Goal: Task Accomplishment & Management: Manage account settings

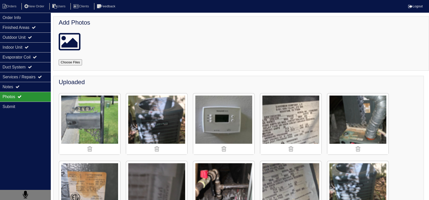
scroll to position [321, 0]
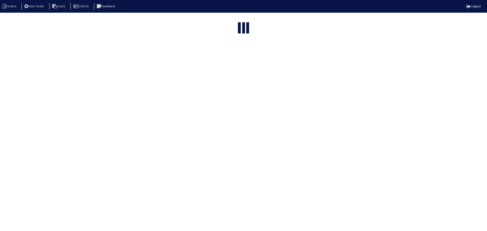
select select "15"
click at [242, 59] on input "246" at bounding box center [231, 62] width 56 height 7
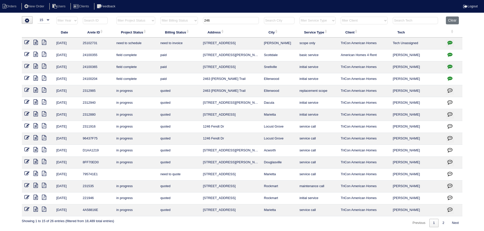
click at [242, 19] on input "246" at bounding box center [231, 20] width 56 height 7
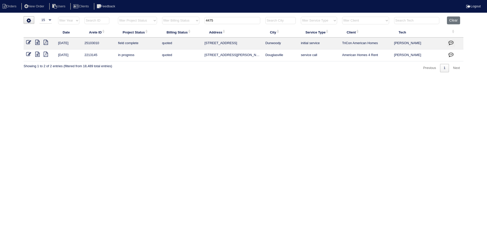
type input "4475"
click at [36, 41] on icon at bounding box center [37, 42] width 4 height 5
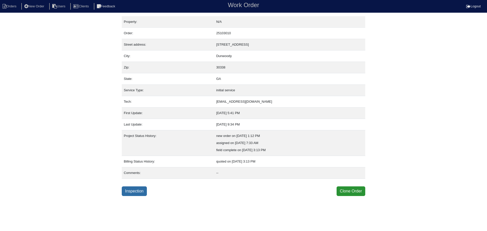
click at [145, 195] on link "Inspection" at bounding box center [134, 192] width 25 height 10
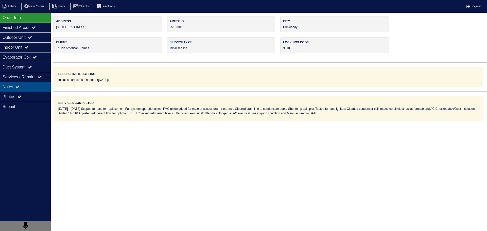
click at [29, 85] on div "Notes" at bounding box center [25, 87] width 51 height 10
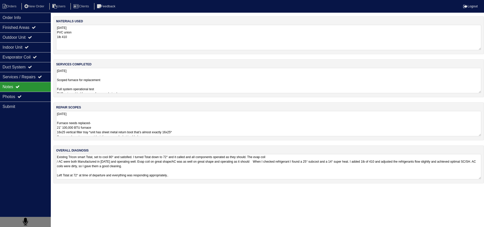
click at [107, 92] on textarea "8.18.25 Scoped furnace for replacement Full system operational test PVC union a…" at bounding box center [268, 80] width 425 height 25
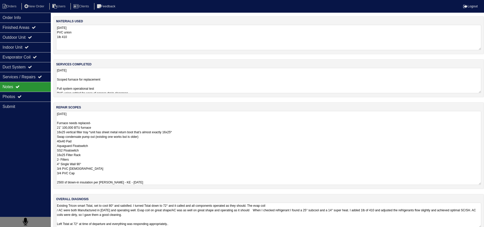
click at [96, 164] on textarea "8.18.25 Furnace needs replaced- 21” 100,000 BTU furnace 16x25 vertical filter t…" at bounding box center [268, 148] width 425 height 74
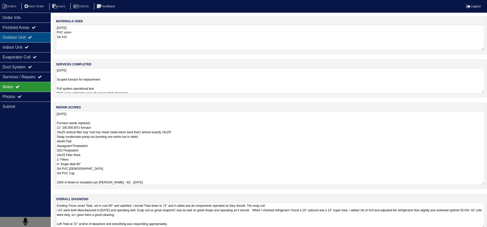
click at [32, 37] on icon at bounding box center [30, 37] width 4 height 4
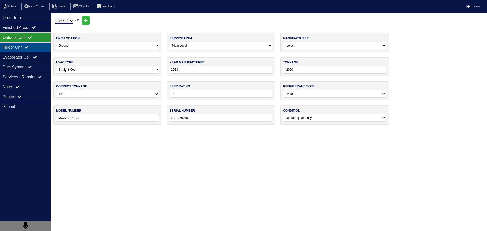
click at [36, 45] on div "Indoor Unit" at bounding box center [25, 47] width 51 height 10
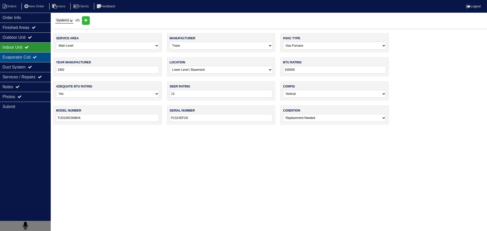
click at [32, 59] on div "Evaporator Coil" at bounding box center [25, 57] width 51 height 10
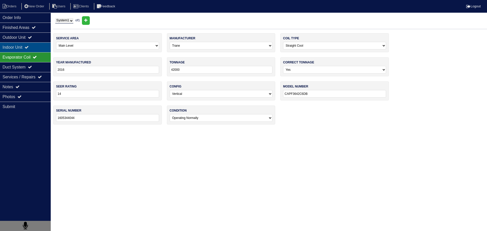
click at [37, 48] on div "Indoor Unit" at bounding box center [25, 47] width 51 height 10
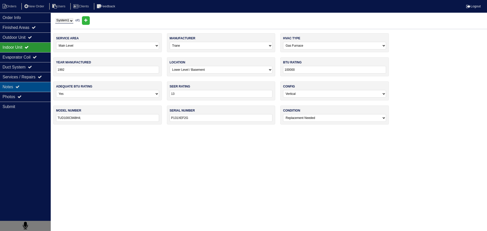
click at [39, 85] on div "Notes" at bounding box center [25, 87] width 51 height 10
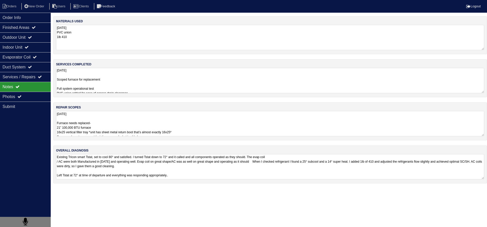
click at [105, 127] on textarea "8.18.25 Furnace needs replaced- 21” 100,000 BTU furnace 16x25 vertical filter t…" at bounding box center [270, 123] width 428 height 25
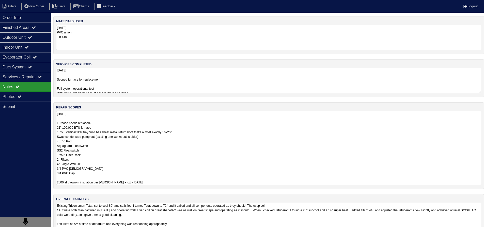
drag, startPoint x: 100, startPoint y: 126, endPoint x: 83, endPoint y: 126, distance: 17.3
click at [92, 127] on textarea "8.18.25 Furnace needs replaced- 21” 100,000 BTU furnace 16x25 vertical filter t…" at bounding box center [268, 148] width 425 height 74
click at [63, 129] on textarea "8.18.25 Furnace needs replaced- 21” 100,000 BTU furnace 16x25 vertical filter t…" at bounding box center [268, 148] width 425 height 74
drag, startPoint x: 69, startPoint y: 128, endPoint x: 62, endPoint y: 126, distance: 7.0
click at [63, 128] on textarea "8.18.25 Furnace needs replaced- 21” 100,000 BTU furnace 16x25 vertical filter t…" at bounding box center [268, 148] width 425 height 74
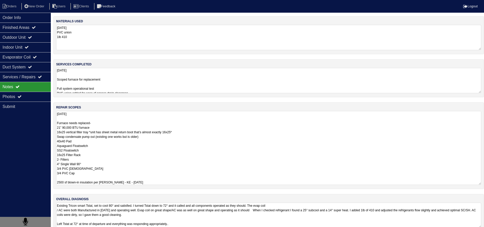
click at [102, 126] on textarea "8.18.25 Furnace needs replaced- 21” 90,000 BTU furnace 16x25 vertical filter tr…" at bounding box center [268, 148] width 425 height 74
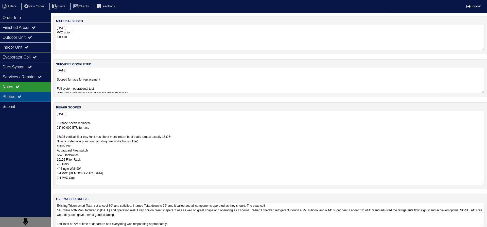
click at [40, 100] on div "Photos" at bounding box center [25, 97] width 51 height 10
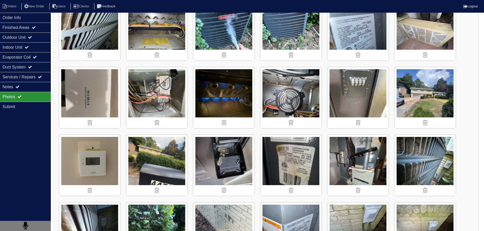
scroll to position [330, 0]
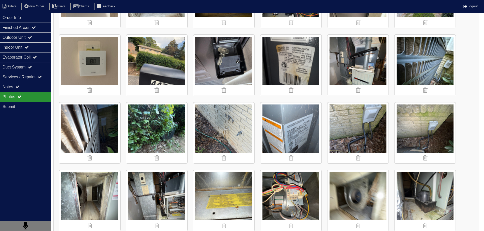
click at [358, 65] on img at bounding box center [357, 65] width 61 height 61
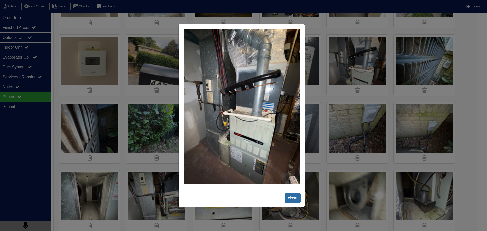
click at [286, 197] on span "close" at bounding box center [293, 198] width 16 height 10
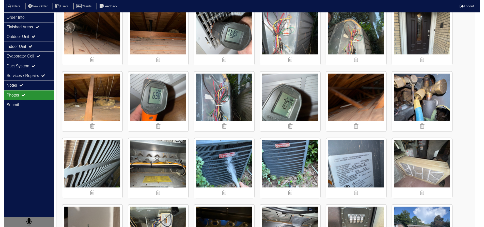
scroll to position [0, 0]
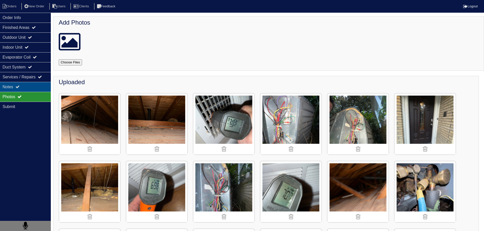
click at [39, 87] on div "Notes" at bounding box center [25, 87] width 51 height 10
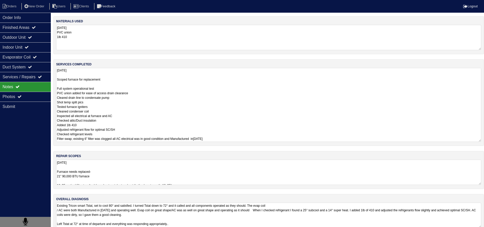
click at [121, 84] on textarea "8.18.25 Scoped furnace for replacement Full system operational test PVC union a…" at bounding box center [268, 105] width 425 height 74
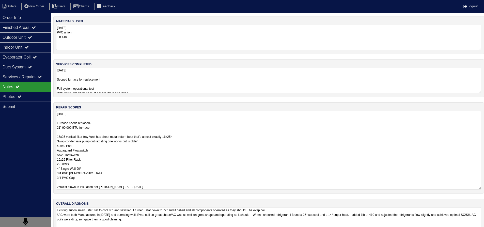
click at [137, 165] on textarea "8.18.25 Furnace needs replaced- 21” 90,000 BTU furnace 16x25 vertical filter tr…" at bounding box center [268, 150] width 425 height 79
click at [85, 129] on textarea "8.18.25 Furnace needs replaced- 21” 90,000 BTU furnace 16x25 vertical filter tr…" at bounding box center [268, 150] width 425 height 79
click at [88, 134] on textarea "8.18.25 Furnace needs replaced- 21” 90,000 BTU furnace 16x25 vertical filter tr…" at bounding box center [268, 150] width 425 height 79
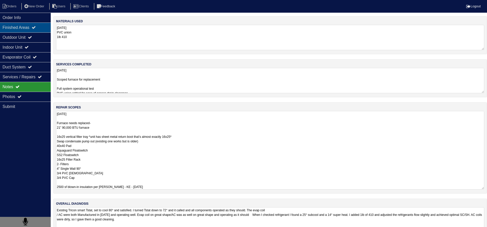
click at [39, 31] on div "Finished Areas" at bounding box center [25, 28] width 51 height 10
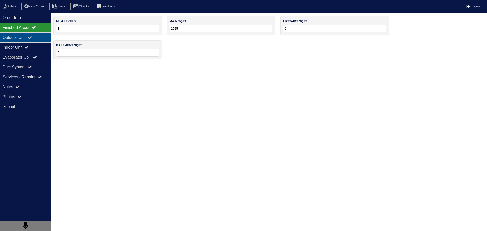
click at [39, 38] on div "Outdoor Unit" at bounding box center [25, 37] width 51 height 10
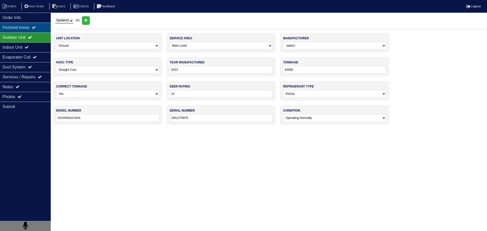
click at [37, 32] on div "Finished Areas" at bounding box center [25, 28] width 51 height 10
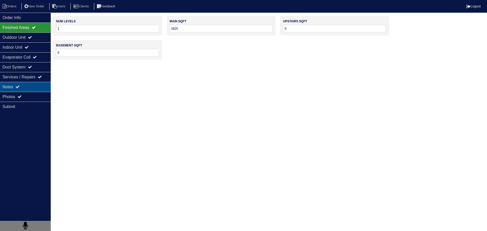
drag, startPoint x: 28, startPoint y: 81, endPoint x: 30, endPoint y: 84, distance: 3.7
click at [28, 81] on div "Services / Repairs" at bounding box center [25, 77] width 51 height 10
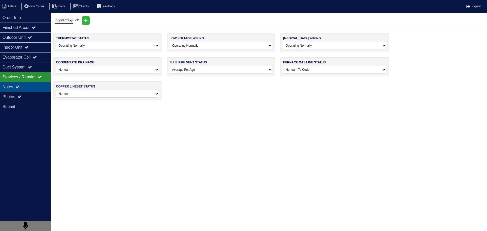
click at [30, 84] on div "Notes" at bounding box center [25, 87] width 51 height 10
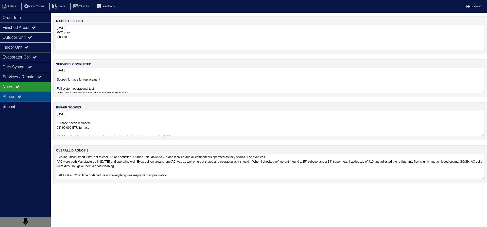
click at [35, 101] on div "Photos" at bounding box center [25, 97] width 51 height 10
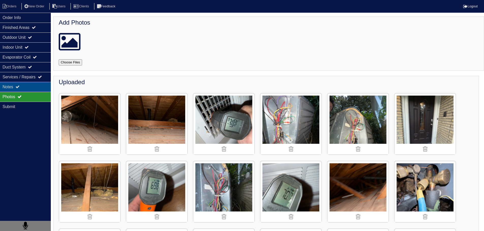
click at [36, 88] on div "Notes" at bounding box center [25, 87] width 51 height 10
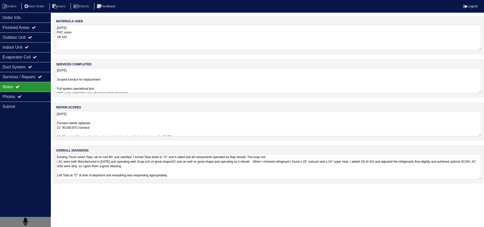
click at [78, 128] on textarea "8.18.25 Furnace needs replaced- 21” 90,000 BTU furnace 16x25 vertical filter tr…" at bounding box center [268, 123] width 425 height 25
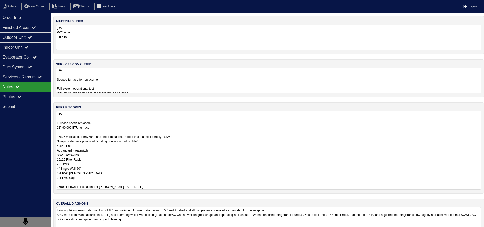
click at [71, 134] on textarea "8.18.25 Furnace needs replaced- 21” 90,000 BTU furnace 16x25 vertical filter tr…" at bounding box center [268, 150] width 425 height 79
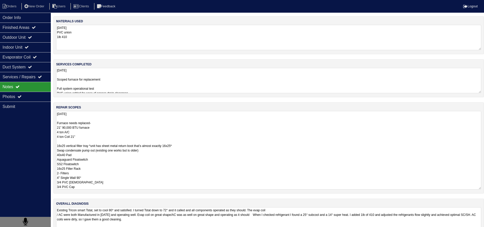
click at [103, 156] on textarea "8.18.25 Furnace needs replaced- 21” 90,000 BTU furnace 4 ton A/C 4 ton Coil 21"…" at bounding box center [268, 150] width 425 height 79
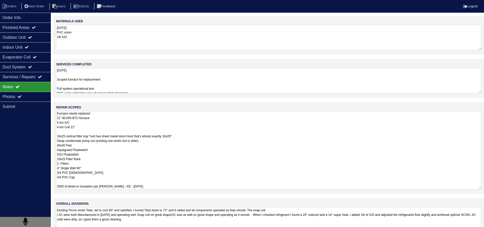
click at [98, 179] on textarea "8.18.25 Furnace needs replaced- 21” 90,000 BTU furnace 4 ton A/C 4 ton Coil 21"…" at bounding box center [268, 150] width 425 height 79
click at [91, 145] on textarea "8.18.25 Furnace needs replaced- 21” 90,000 BTU furnace 4 ton A/C 4 ton Coil 21"…" at bounding box center [268, 150] width 425 height 79
click at [93, 149] on textarea "8.18.25 Furnace needs replaced- 21” 90,000 BTU furnace 4 ton A/C 4 ton Coil 21"…" at bounding box center [268, 150] width 425 height 79
click at [93, 160] on textarea "8.18.25 Furnace needs replaced- 21” 90,000 BTU furnace 4 ton A/C 4 ton Coil 21"…" at bounding box center [268, 150] width 425 height 79
click at [90, 165] on textarea "8.18.25 Furnace needs replaced- 21” 90,000 BTU furnace 4 ton A/C 4 ton Coil 21"…" at bounding box center [268, 150] width 425 height 79
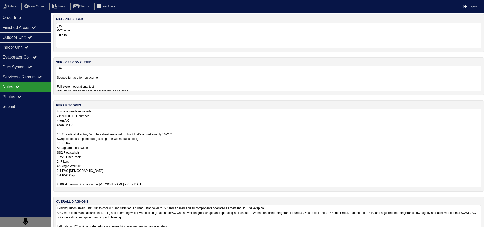
scroll to position [0, 0]
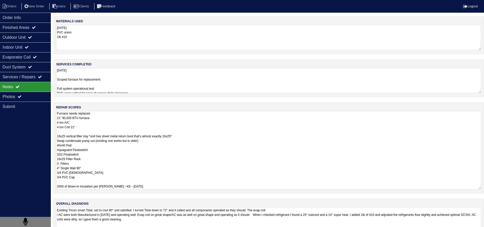
click at [110, 138] on textarea "8.18.25 Furnace needs replaced- 21” 90,000 BTU furnace 4 ton A/C 4 ton Coil 21"…" at bounding box center [268, 150] width 425 height 79
click at [109, 132] on textarea "8.18.25 Furnace needs replaced- 21” 90,000 BTU furnace 4 ton A/C 4 ton Coil 21"…" at bounding box center [268, 150] width 425 height 79
click at [112, 124] on textarea "8.18.25 Furnace needs replaced- 21” 90,000 BTU furnace 4 ton A/C 4 ton Coil 21"…" at bounding box center [268, 150] width 425 height 79
click at [113, 115] on textarea "8.18.25 Furnace needs replaced- 21” 90,000 BTU furnace 4 ton A/C 4 ton Coil 21"…" at bounding box center [268, 150] width 425 height 79
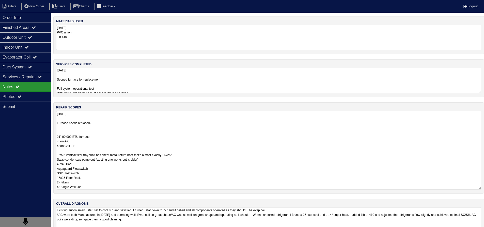
drag, startPoint x: 74, startPoint y: 131, endPoint x: 55, endPoint y: 124, distance: 19.8
click at [55, 124] on div "repair scopes 8.18.25 Furnace needs replaced- 21” 90,000 BTU furnace 4 ton A/C …" at bounding box center [268, 148] width 430 height 91
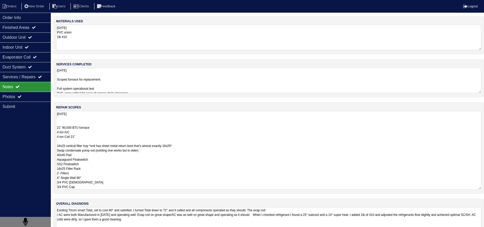
drag, startPoint x: 202, startPoint y: 146, endPoint x: 67, endPoint y: 145, distance: 135.0
click at [67, 145] on textarea "8.18.25 21” 90,000 BTU furnace 4 ton A/C 4 ton Coil 21" 16x25 vertical filter t…" at bounding box center [268, 150] width 425 height 79
drag, startPoint x: 158, startPoint y: 150, endPoint x: 100, endPoint y: 151, distance: 57.6
click at [100, 151] on textarea "8.18.25 21” 90,000 BTU furnace 4 ton A/C 4 ton Coil 21" 16x25 filter rack Swap …" at bounding box center [268, 150] width 425 height 79
drag, startPoint x: 66, startPoint y: 151, endPoint x: 58, endPoint y: 149, distance: 8.3
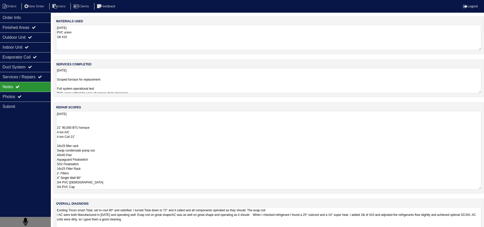
click at [46, 151] on div "Order Info Finished Areas Outdoor Unit Indoor Unit Evaporator Coil Duct System …" at bounding box center [242, 129] width 484 height 226
drag, startPoint x: 93, startPoint y: 151, endPoint x: 82, endPoint y: 150, distance: 10.4
click at [82, 150] on textarea "8.18.25 21” 90,000 BTU furnace 4 ton A/C 4 ton Coil 21" 16x25 filter rack conde…" at bounding box center [268, 150] width 425 height 79
drag, startPoint x: 79, startPoint y: 146, endPoint x: 55, endPoint y: 144, distance: 24.2
click at [54, 145] on div "repair scopes 8.18.25 21” 90,000 BTU furnace 4 ton A/C 4 ton Coil 21" 16x25 fil…" at bounding box center [268, 148] width 430 height 91
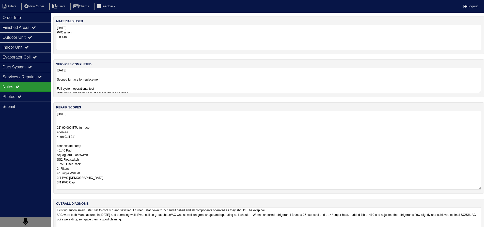
click at [90, 172] on textarea "8.18.25 21” 90,000 BTU furnace 4 ton A/C 4 ton Coil 21" condensate pump 40x40 P…" at bounding box center [268, 150] width 425 height 79
drag, startPoint x: 103, startPoint y: 156, endPoint x: 56, endPoint y: 155, distance: 47.0
click at [56, 156] on div "repair scopes 8.18.25 21” 90,000 BTU furnace 4 ton A/C 4 ton Coil 21" condensat…" at bounding box center [268, 148] width 430 height 91
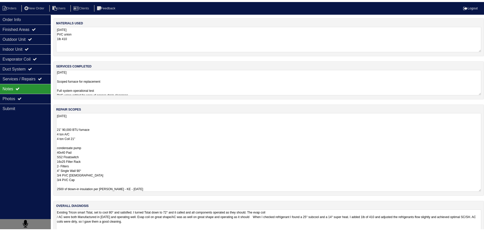
scroll to position [1, 0]
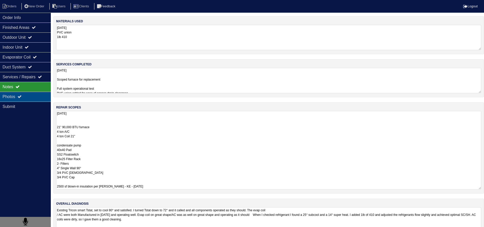
type textarea "8.18.25 21” 90,000 BTU furnace 4 ton A/C 4 ton Coil 21" condensate pump 40x40 P…"
click at [37, 101] on div "Photos" at bounding box center [25, 97] width 51 height 10
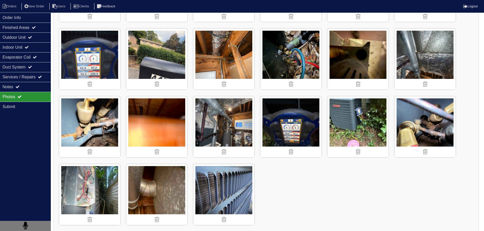
scroll to position [745, 0]
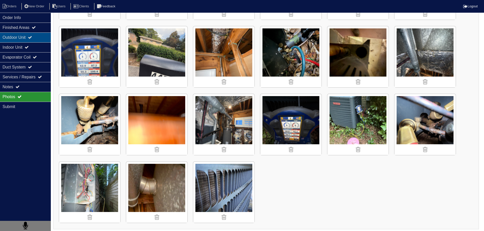
click at [24, 40] on div "Outdoor Unit" at bounding box center [25, 37] width 51 height 10
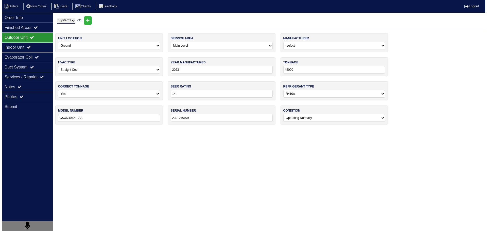
scroll to position [0, 0]
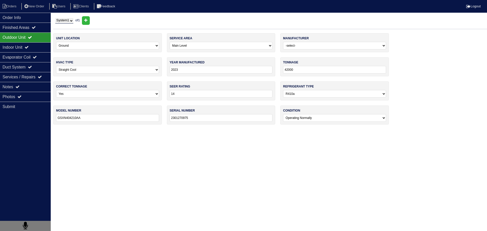
click at [80, 93] on select "-select- Yes No - Unit Undersized No - Unit Oversized" at bounding box center [107, 94] width 103 height 8
select select "1"
click at [56, 90] on select "-select- Yes No - Unit Undersized No - Unit Oversized" at bounding box center [107, 94] width 103 height 8
click at [21, 15] on div "Order Info" at bounding box center [25, 18] width 51 height 10
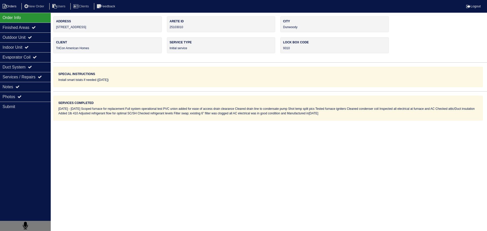
click at [6, 7] on icon at bounding box center [5, 6] width 4 height 5
select select "15"
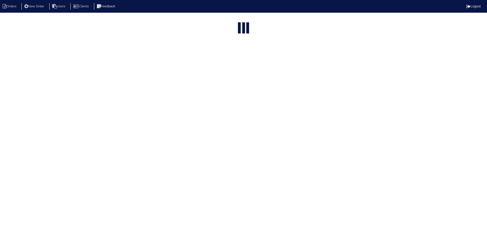
type input "4475"
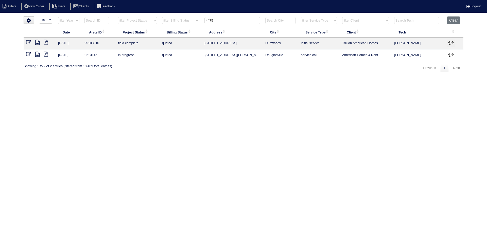
drag, startPoint x: 452, startPoint y: 22, endPoint x: 444, endPoint y: 49, distance: 28.1
click at [451, 27] on table "Date Arete ID Project Status Billing Status Address City Service Type Client Te…" at bounding box center [244, 38] width 440 height 45
click at [456, 20] on button "Clear" at bounding box center [453, 20] width 13 height 8
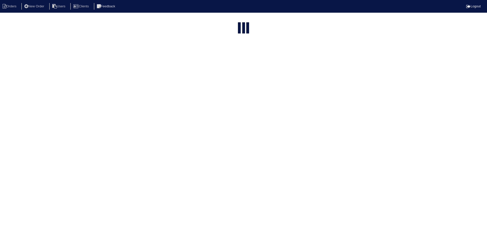
select select "15"
click at [407, 21] on html "Orders New Order Users Clients Feedback Logout Orders New Order Users Clients M…" at bounding box center [242, 136] width 484 height 273
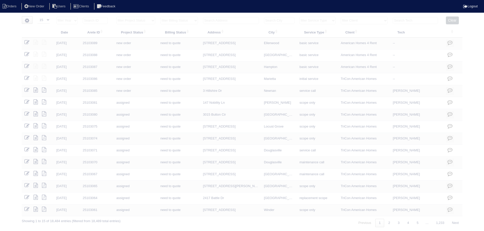
click at [407, 21] on input "text" at bounding box center [414, 20] width 45 height 7
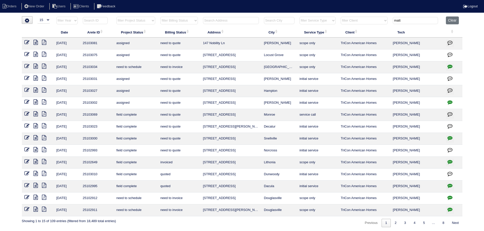
type input "matt"
click at [152, 22] on select "filter Project Status -- Any Project Status -- new order assigned in progress f…" at bounding box center [135, 21] width 39 height 8
click at [116, 17] on select "filter Project Status -- Any Project Status -- new order assigned in progress f…" at bounding box center [135, 21] width 39 height 8
select select "field complete"
type input "matt"
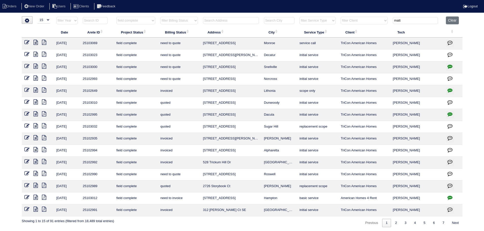
click at [34, 89] on icon at bounding box center [36, 90] width 4 height 5
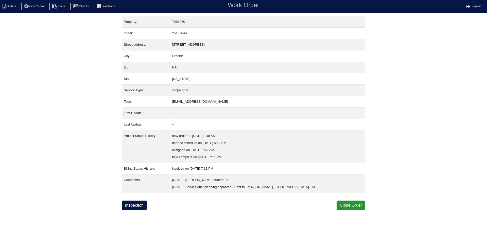
click at [135, 199] on div "Property: T201260 Order: 25102649 Street address: [STREET_ADDRESS] City: [GEOGR…" at bounding box center [244, 113] width 244 height 194
click at [136, 201] on div "Property: T201260 Order: 25102649 Street address: [STREET_ADDRESS] City: [GEOGR…" at bounding box center [244, 113] width 244 height 194
click at [135, 203] on link "Inspection" at bounding box center [134, 206] width 25 height 10
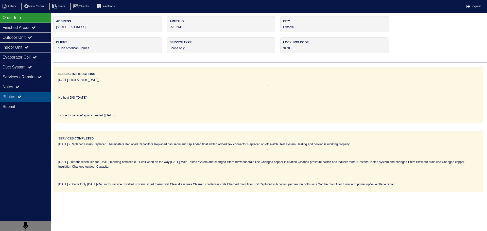
click at [33, 94] on div "Photos" at bounding box center [25, 97] width 51 height 10
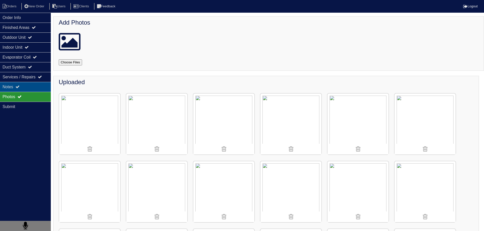
click at [30, 87] on div "Notes" at bounding box center [25, 87] width 51 height 10
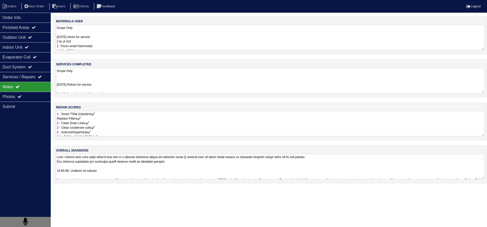
click at [113, 127] on textarea "1 - Smart TStat (Upstairs)✔️ Replace Filters✔️ 2 - Clean Drain Lines✔️ 2 - Clea…" at bounding box center [270, 123] width 428 height 25
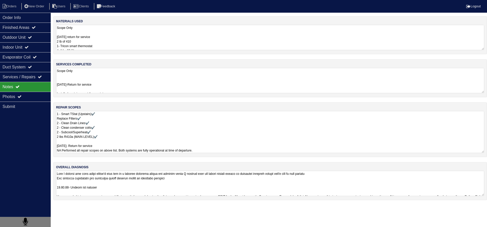
click at [94, 85] on textarea "Scope Only 8.19.25-Return for service Installed upstairs smart thermostat Clear…" at bounding box center [270, 80] width 428 height 25
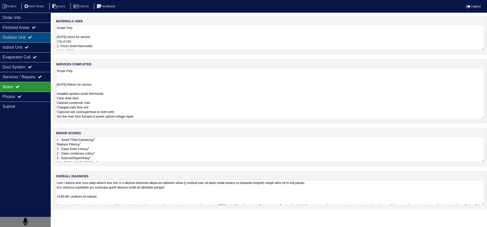
click at [34, 35] on div "Outdoor Unit" at bounding box center [25, 37] width 51 height 10
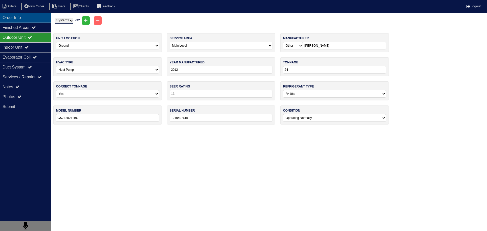
click at [32, 19] on div "Order Info" at bounding box center [25, 18] width 51 height 10
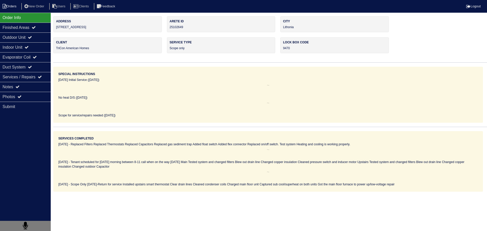
click at [13, 5] on li "Orders" at bounding box center [10, 6] width 21 height 7
select select "15"
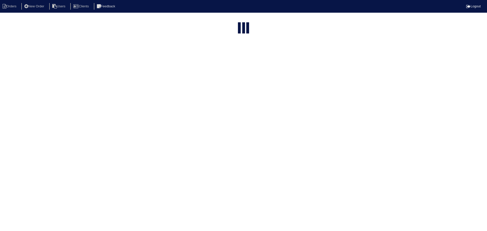
type input "matt"
select select "field complete"
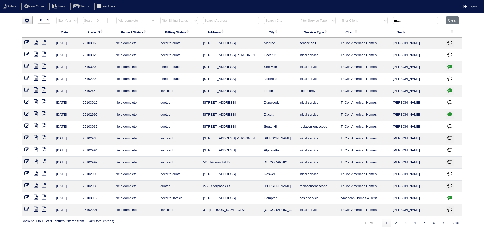
click at [37, 78] on icon at bounding box center [36, 78] width 4 height 5
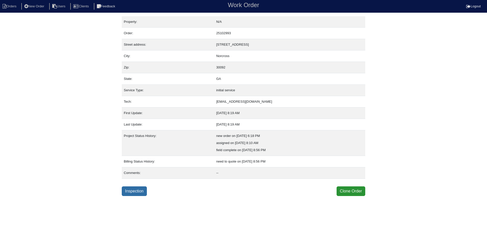
click at [138, 191] on link "Inspection" at bounding box center [134, 192] width 25 height 10
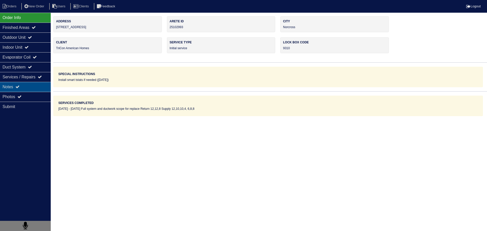
click at [30, 83] on div "Notes" at bounding box center [25, 87] width 51 height 10
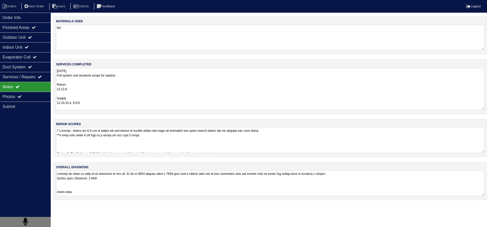
click at [114, 86] on textarea "8.18.25 Full system and ductwork scope for replace Return 12,12,8 Supply 12,10,…" at bounding box center [270, 89] width 428 height 42
click at [104, 147] on textarea at bounding box center [268, 140] width 425 height 25
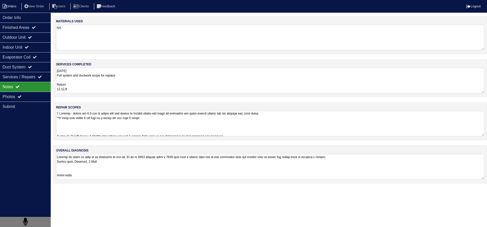
drag, startPoint x: 28, startPoint y: 16, endPoint x: 18, endPoint y: 9, distance: 12.0
click at [27, 16] on div "Order Info" at bounding box center [25, 18] width 51 height 10
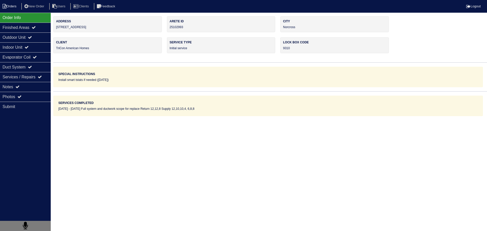
click at [16, 7] on li "Orders" at bounding box center [10, 6] width 21 height 7
select select "15"
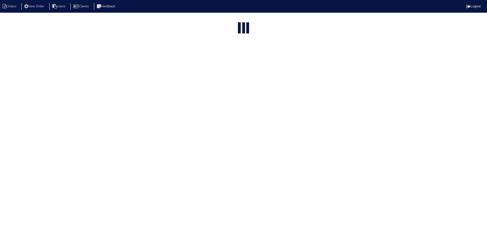
type input "matt"
select select "field complete"
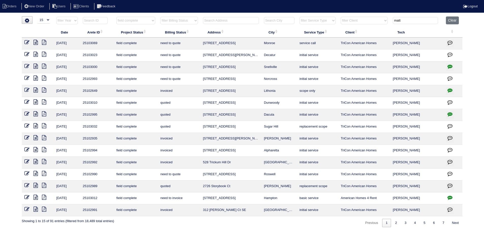
click at [36, 67] on icon at bounding box center [36, 66] width 4 height 5
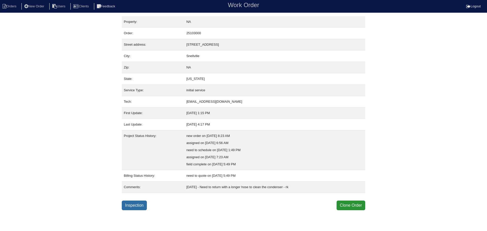
click at [143, 210] on link "Inspection" at bounding box center [134, 206] width 25 height 10
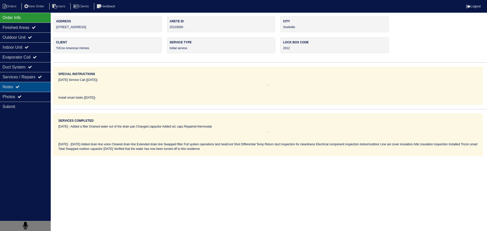
click at [38, 86] on div "Notes" at bounding box center [25, 87] width 51 height 10
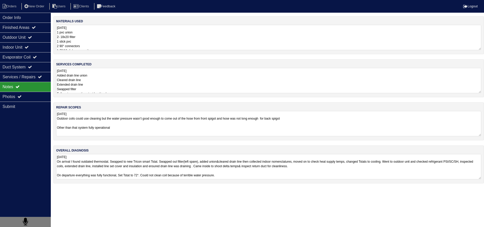
click at [131, 75] on textarea "[DATE] Added drain line union Cleared drain line Extended drain line Swapped fi…" at bounding box center [268, 80] width 425 height 25
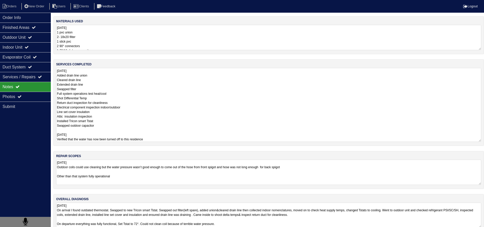
scroll to position [10, 0]
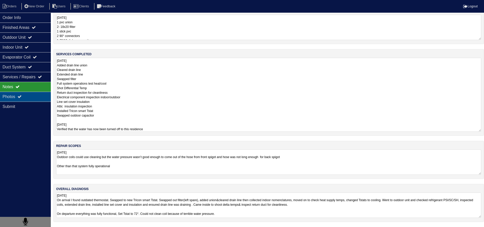
click at [34, 97] on div "Photos" at bounding box center [25, 97] width 51 height 10
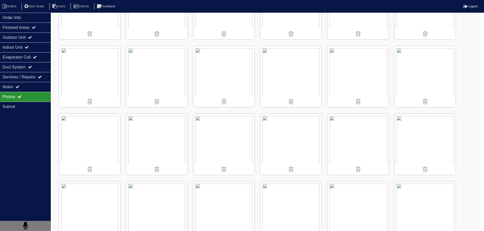
scroll to position [381, 0]
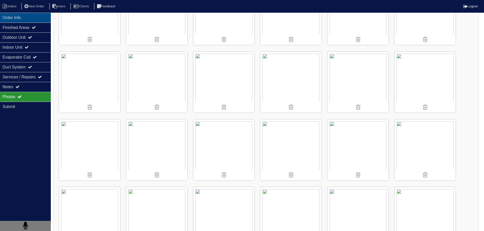
click at [39, 17] on div "Order Info" at bounding box center [25, 18] width 51 height 10
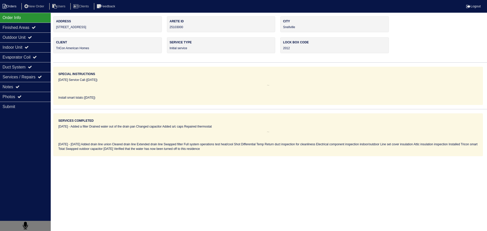
click at [16, 8] on li "Orders" at bounding box center [10, 6] width 21 height 7
select select "15"
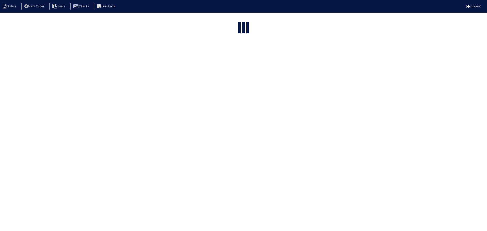
type input "matt"
select select "field complete"
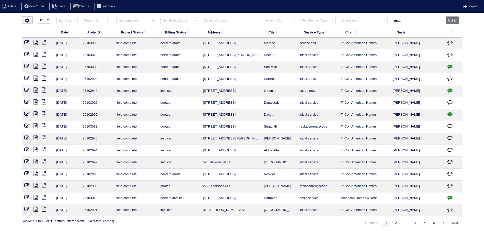
click at [37, 55] on icon at bounding box center [36, 54] width 4 height 5
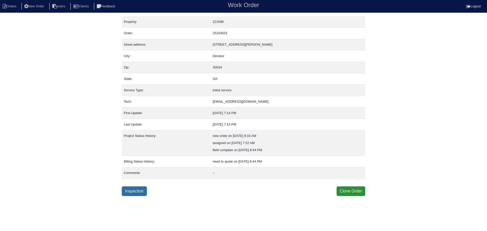
click at [136, 193] on link "Inspection" at bounding box center [134, 192] width 25 height 10
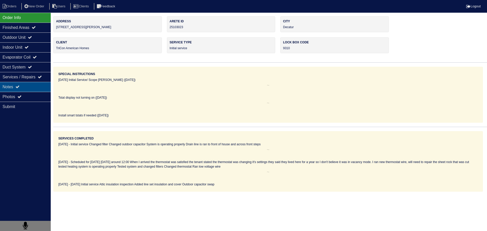
click at [37, 87] on div "Notes" at bounding box center [25, 87] width 51 height 10
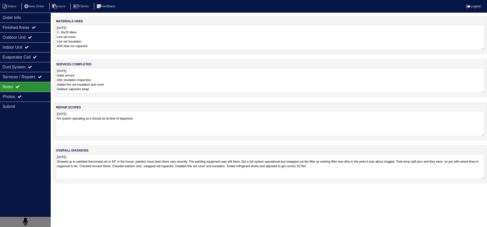
click at [125, 82] on textarea "08.19.25 Initial service Attic insulation inspection Added line set insulation …" at bounding box center [270, 80] width 428 height 25
click at [40, 35] on div "Outdoor Unit" at bounding box center [25, 37] width 51 height 10
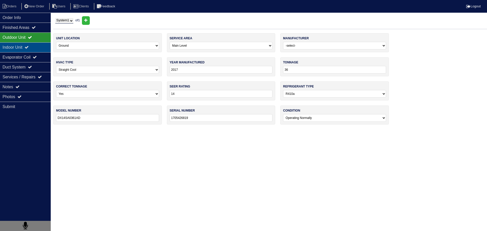
click at [37, 47] on div "Indoor Unit" at bounding box center [25, 47] width 51 height 10
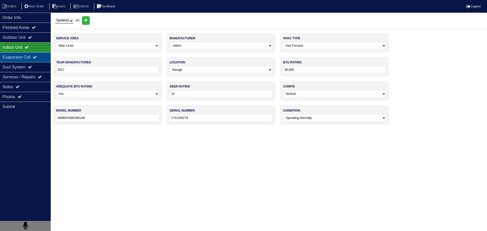
click at [33, 57] on div "Evaporator Coil" at bounding box center [25, 57] width 51 height 10
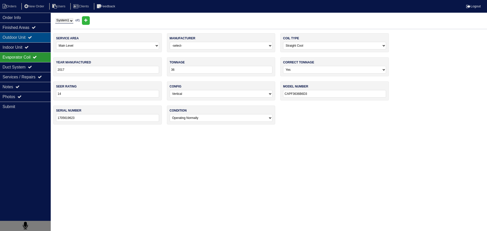
click at [37, 36] on div "Outdoor Unit" at bounding box center [25, 37] width 51 height 10
click at [36, 29] on icon at bounding box center [34, 27] width 4 height 4
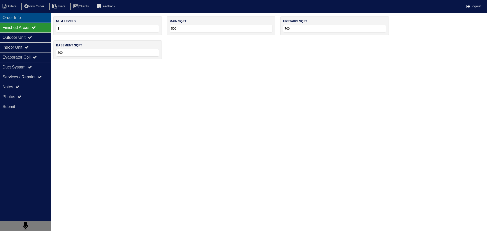
click at [23, 18] on div "Order Info" at bounding box center [25, 18] width 51 height 10
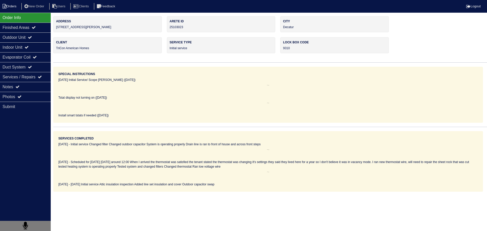
click at [14, 5] on li "Orders" at bounding box center [10, 6] width 21 height 7
select select "15"
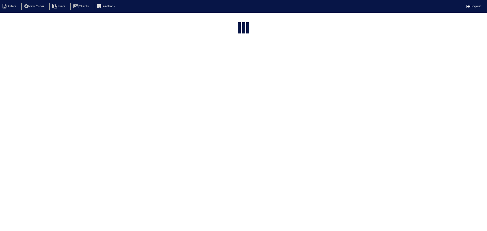
type input "matt"
select select "field complete"
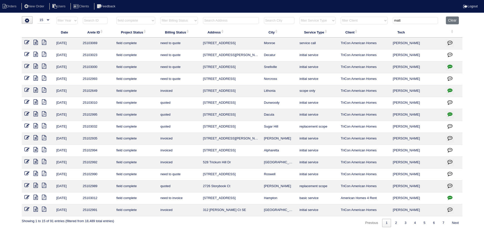
click at [34, 42] on icon at bounding box center [36, 42] width 4 height 5
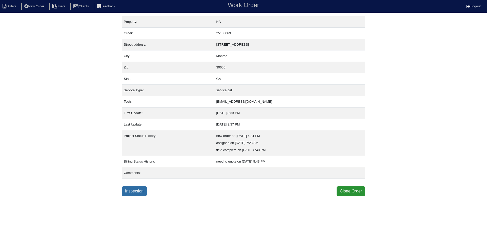
click at [131, 196] on link "Inspection" at bounding box center [134, 192] width 25 height 10
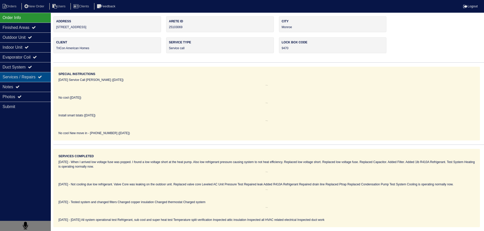
click at [35, 80] on div "Services / Repairs" at bounding box center [25, 77] width 51 height 10
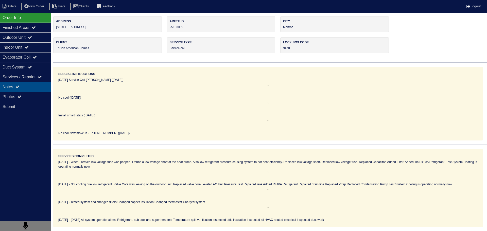
click at [36, 88] on div "Notes" at bounding box center [25, 87] width 51 height 10
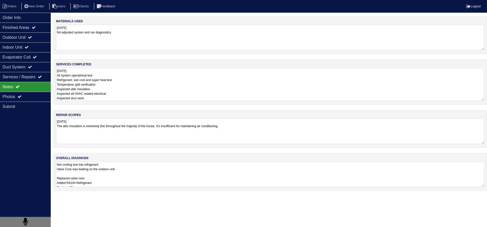
click at [111, 82] on textarea "[DATE] All system operational test Refrigerant, sub cool and super heat test Te…" at bounding box center [270, 84] width 428 height 33
click at [119, 168] on textarea "Not cooling due low refrigerant. Valve Core was leaking on the outdoor unit. Re…" at bounding box center [268, 174] width 425 height 25
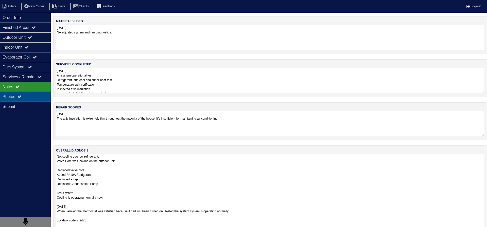
click at [32, 97] on div "Photos" at bounding box center [25, 97] width 51 height 10
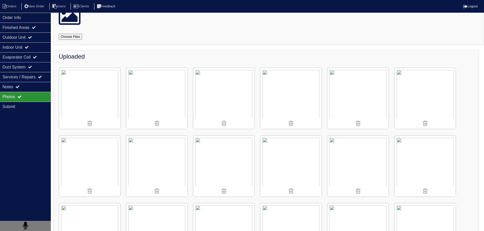
scroll to position [102, 0]
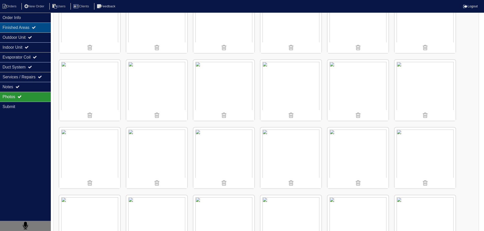
click at [31, 31] on div "Finished Areas" at bounding box center [25, 28] width 51 height 10
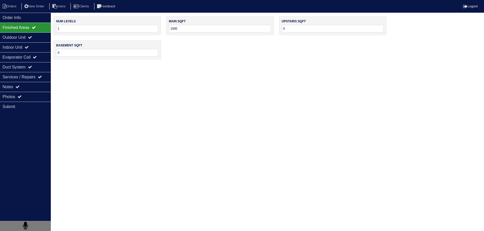
scroll to position [0, 0]
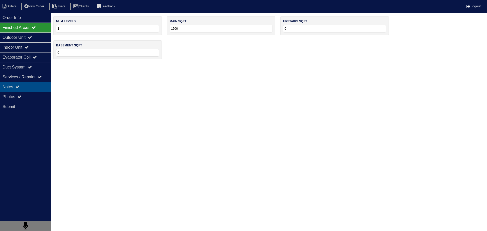
drag, startPoint x: 36, startPoint y: 99, endPoint x: 38, endPoint y: 89, distance: 10.4
click at [36, 98] on div "Photos" at bounding box center [25, 97] width 51 height 10
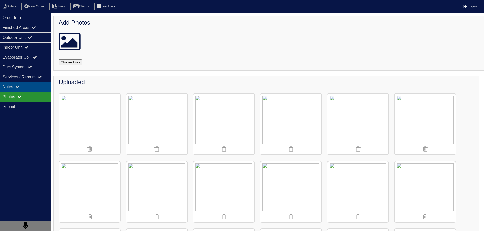
click at [38, 89] on div "Notes" at bounding box center [25, 87] width 51 height 10
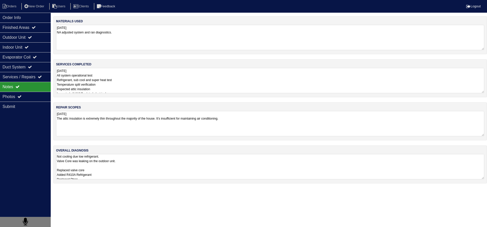
click at [108, 129] on textarea "[DATE] The attic insulation is extremely thin throughout the majority of the ho…" at bounding box center [270, 123] width 428 height 25
click at [91, 132] on textarea "[DATE] The attic insulation is extremely thin throughout the majority of the ho…" at bounding box center [270, 123] width 428 height 25
click at [242, 125] on textarea "[DATE] The attic insulation is extremely thin throughout the majority of the ho…" at bounding box center [270, 123] width 428 height 25
click at [259, 123] on textarea "[DATE] The attic insulation is extremely thin throughout the majority of the ho…" at bounding box center [270, 123] width 428 height 25
click at [25, 19] on div "Order Info" at bounding box center [25, 18] width 51 height 10
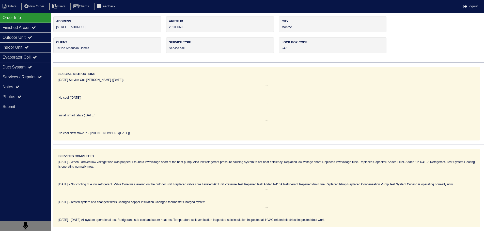
drag, startPoint x: 102, startPoint y: 27, endPoint x: 62, endPoint y: 28, distance: 39.1
click at [57, 29] on div "Address [STREET_ADDRESS]" at bounding box center [107, 24] width 108 height 16
drag, startPoint x: 62, startPoint y: 28, endPoint x: 101, endPoint y: 22, distance: 39.0
click at [101, 22] on label "Address" at bounding box center [107, 21] width 102 height 5
drag, startPoint x: 93, startPoint y: 27, endPoint x: 56, endPoint y: 29, distance: 36.9
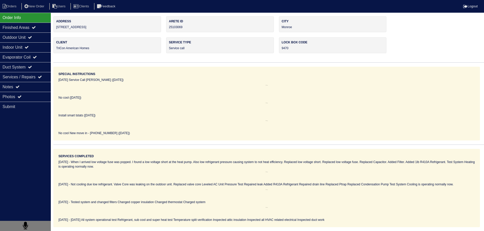
click at [56, 29] on div "Address [STREET_ADDRESS]" at bounding box center [107, 24] width 108 height 16
click at [35, 31] on div "Finished Areas" at bounding box center [25, 28] width 51 height 10
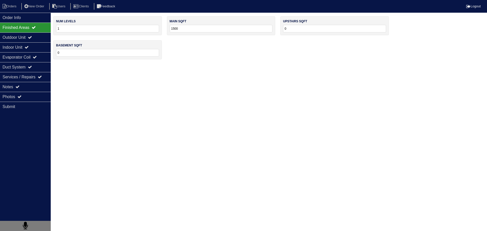
drag, startPoint x: 197, startPoint y: 30, endPoint x: 160, endPoint y: 31, distance: 36.3
click at [160, 31] on div "num levels 1 main sqft 1500 upstairs sqft 0 basement sqft 0" at bounding box center [270, 40] width 434 height 48
click at [27, 84] on div "Notes" at bounding box center [25, 87] width 51 height 10
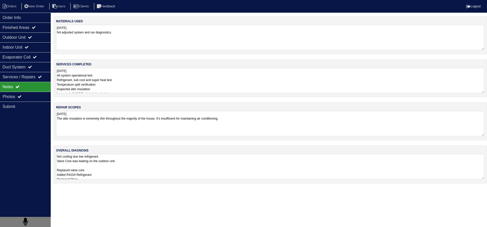
click at [76, 138] on div "repair scopes [DATE] The attic insulation is extremely thin throughout the majo…" at bounding box center [270, 122] width 434 height 38
click at [76, 129] on textarea "[DATE] The attic insulation is extremely thin throughout the majority of the ho…" at bounding box center [270, 123] width 428 height 25
click at [67, 129] on textarea "[DATE] The attic insulation is extremely thin throughout the majority of the ho…" at bounding box center [270, 123] width 428 height 25
click at [65, 128] on textarea "[DATE] The attic insulation is extremely thin throughout the majority of the ho…" at bounding box center [270, 123] width 428 height 25
type textarea "[DATE] The attic insulation is extremely thin throughout the majority of the ho…"
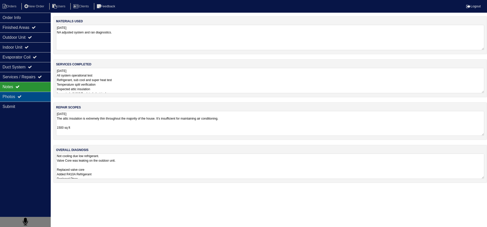
click at [30, 98] on div "Photos" at bounding box center [25, 97] width 51 height 10
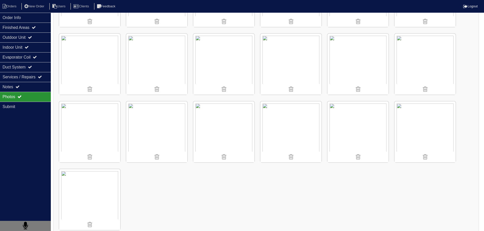
scroll to position [340, 0]
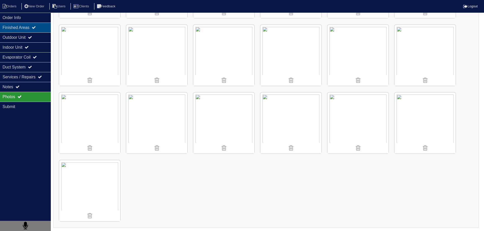
click at [41, 25] on div "Finished Areas" at bounding box center [25, 28] width 51 height 10
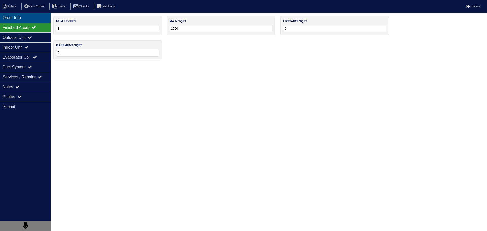
click at [38, 20] on div "Order Info" at bounding box center [25, 18] width 51 height 10
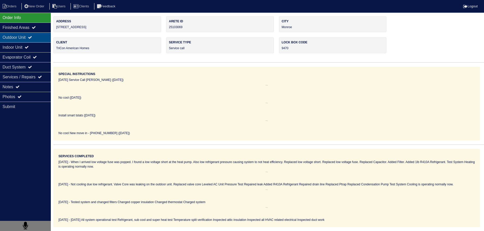
click at [34, 41] on div "Outdoor Unit" at bounding box center [25, 37] width 51 height 10
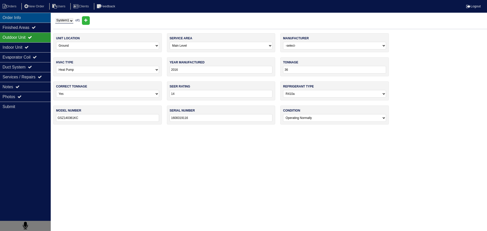
click at [32, 21] on div "Order Info" at bounding box center [25, 18] width 51 height 10
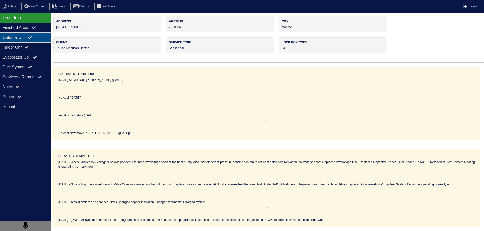
click at [38, 42] on div "Outdoor Unit" at bounding box center [25, 37] width 51 height 10
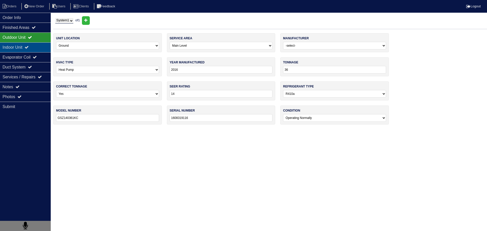
click at [37, 45] on div "Indoor Unit" at bounding box center [25, 47] width 51 height 10
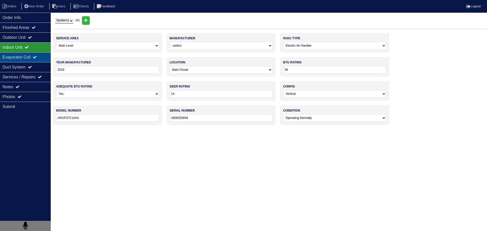
click at [34, 57] on div "Evaporator Coil" at bounding box center [25, 57] width 51 height 10
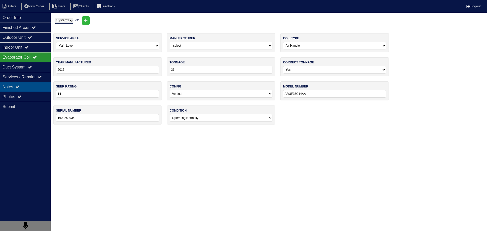
click at [37, 84] on div "Notes" at bounding box center [25, 87] width 51 height 10
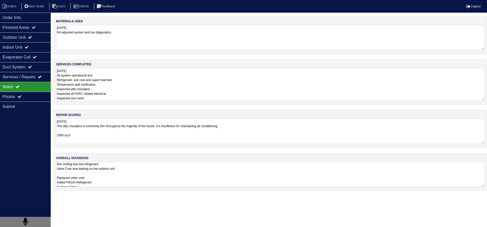
click at [103, 90] on textarea "[DATE] All system operational test Refrigerant, sub cool and super heat test Te…" at bounding box center [270, 84] width 428 height 33
click at [34, 21] on div "Order Info" at bounding box center [25, 18] width 51 height 10
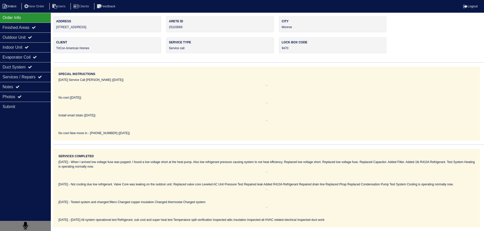
click at [9, 7] on li "Orders" at bounding box center [10, 6] width 21 height 7
select select "15"
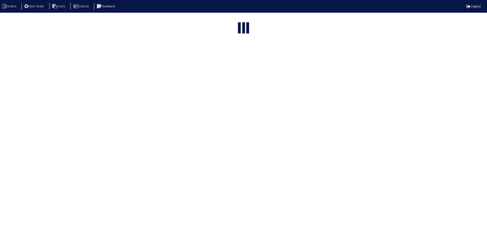
type input "matt"
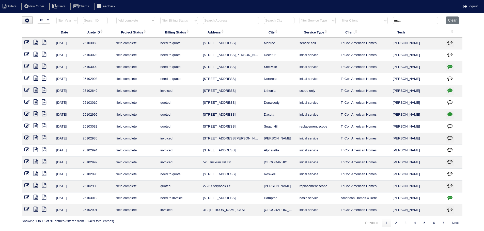
click at [145, 20] on select "filter Project Status -- Any Project Status -- new order assigned in progress f…" at bounding box center [135, 21] width 39 height 8
select select "assigned"
click at [116, 17] on select "filter Project Status -- Any Project Status -- new order assigned in progress f…" at bounding box center [135, 21] width 39 height 8
type input "matt"
select select "assigned"
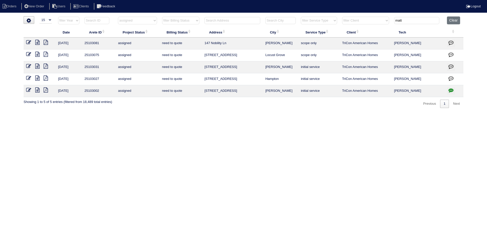
drag, startPoint x: 423, startPoint y: 20, endPoint x: 374, endPoint y: 22, distance: 49.3
click at [367, 21] on tr "filter Year -- Any Year -- 2025 2024 2023 2022 2021 2020 2019 filter Project St…" at bounding box center [244, 21] width 440 height 10
select select "assigned"
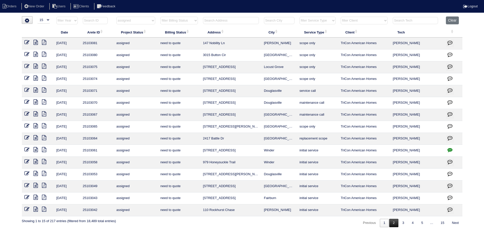
drag, startPoint x: 399, startPoint y: 225, endPoint x: 394, endPoint y: 223, distance: 5.6
click at [399, 224] on link "3" at bounding box center [403, 223] width 9 height 8
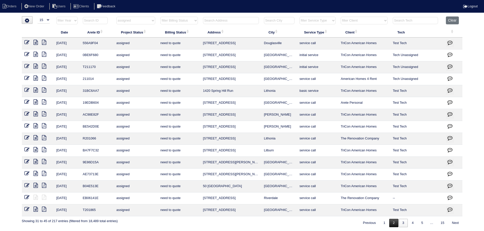
click at [392, 220] on link "2" at bounding box center [393, 223] width 9 height 8
select select "assigned"
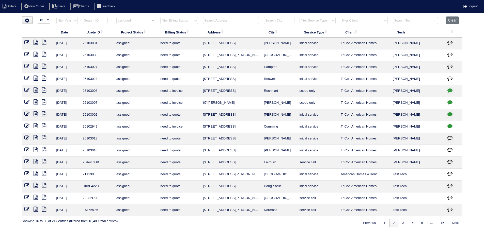
drag, startPoint x: 289, startPoint y: 153, endPoint x: 209, endPoint y: 148, distance: 79.8
click at [197, 151] on tr "[DATE] 25103016 assigned need to quote [STREET_ADDRESS] [PERSON_NAME] initial s…" at bounding box center [242, 151] width 440 height 12
copy tr "[STREET_ADDRESS]"
drag, startPoint x: 286, startPoint y: 138, endPoint x: 218, endPoint y: 138, distance: 68.0
click at [191, 138] on tr "[DATE] 25103018 assigned need to quote [STREET_ADDRESS][PERSON_NAME] initial se…" at bounding box center [242, 139] width 440 height 12
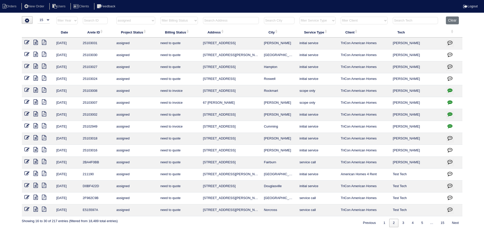
copy tr "[STREET_ADDRESS][PERSON_NAME]"
